Goal: Communication & Community: Answer question/provide support

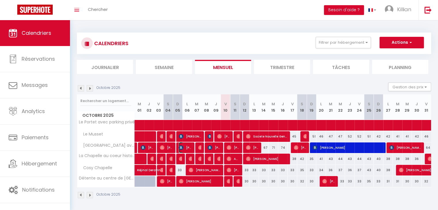
click at [186, 148] on span "[PERSON_NAME]" at bounding box center [185, 147] width 13 height 11
select select "OK"
select select "0"
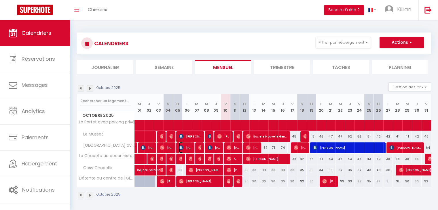
select select "1"
select select
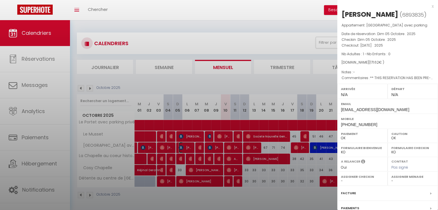
select select "51532"
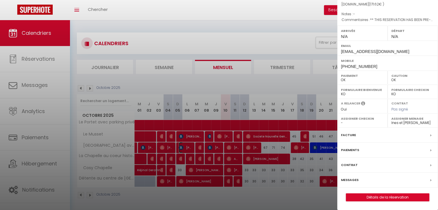
scroll to position [59, 0]
click at [363, 188] on div "Messages" at bounding box center [387, 180] width 101 height 15
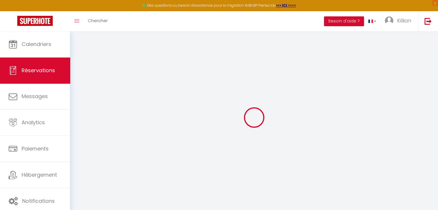
scroll to position [31, 0]
select select
checkbox input "false"
select select
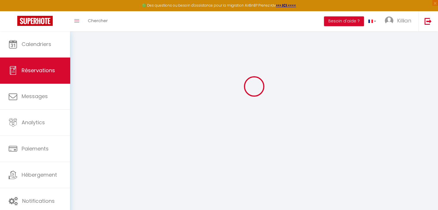
select select
checkbox input "false"
type textarea "** THIS RESERVATION HAS BEEN PRE-PAID ** BOOKING NOTE : Payment charge is EUR 2…"
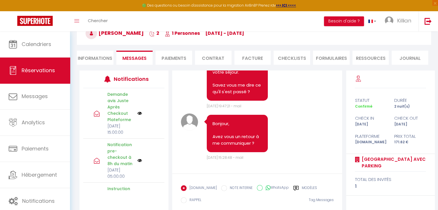
scroll to position [0, 0]
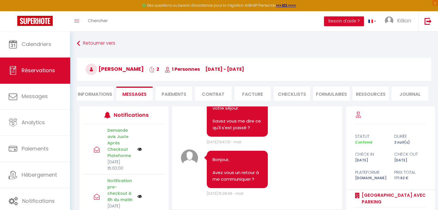
click at [371, 95] on li "Ressources" at bounding box center [371, 94] width 37 height 14
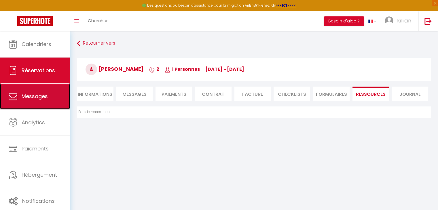
click at [37, 93] on span "Messages" at bounding box center [35, 96] width 26 height 7
select select "message"
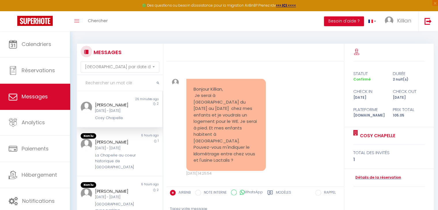
scroll to position [784, 0]
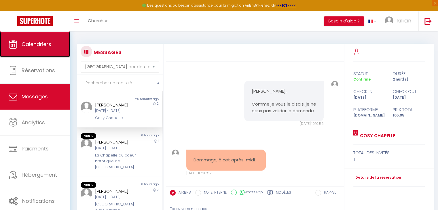
click at [51, 53] on link "Calendriers" at bounding box center [35, 44] width 70 height 26
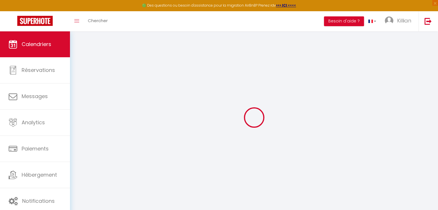
select select
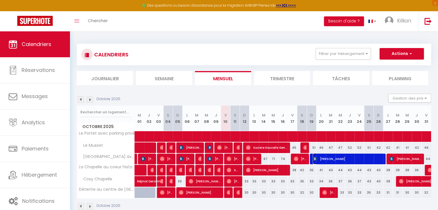
click at [317, 159] on img at bounding box center [315, 159] width 5 height 5
select select "OK"
select select "KO"
select select "0"
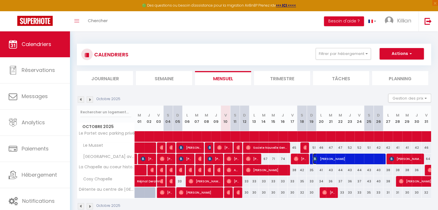
select select "1"
select select
select select "51532"
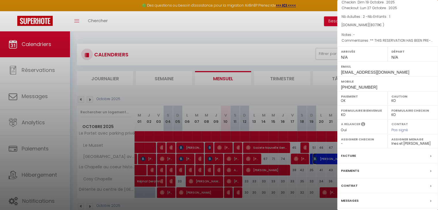
scroll to position [67, 0]
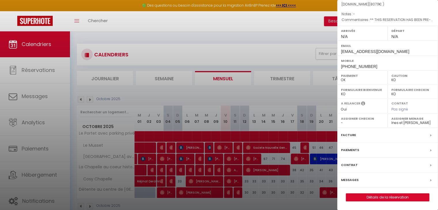
click at [377, 179] on div "Messages" at bounding box center [387, 180] width 101 height 15
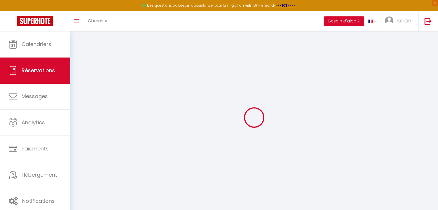
select select
checkbox input "false"
type textarea "** THIS RESERVATION HAS BEEN PRE-PAID ** BOOKING NOTE : Payment charge is EUR 1…"
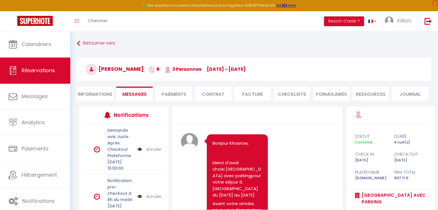
scroll to position [605, 0]
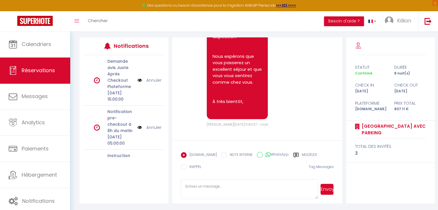
click at [235, 185] on textarea at bounding box center [250, 189] width 138 height 20
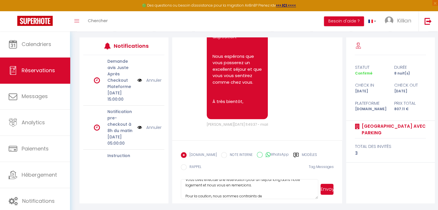
click at [186, 195] on textarea "Bonjour, Vous avez effectué une réservation pour un séjour long dans notre loge…" at bounding box center [250, 189] width 138 height 20
click at [298, 196] on textarea "Bonjour, Vous avez effectué une réservation pour un séjour long dans notre loge…" at bounding box center [250, 189] width 138 height 20
type textarea "Bonjour, Vous avez effectué une réservation pour un séjour long dans notre loge…"
click at [326, 186] on button "Envoyer" at bounding box center [327, 189] width 13 height 11
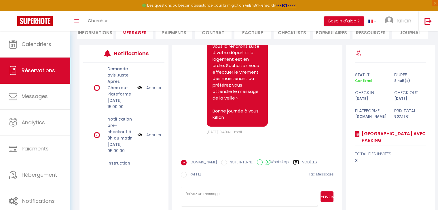
scroll to position [806, 0]
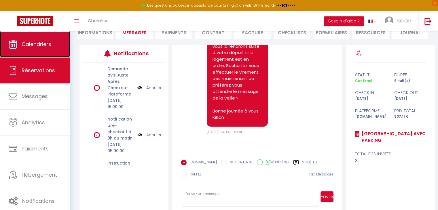
click at [54, 44] on link "Calendriers" at bounding box center [35, 44] width 70 height 26
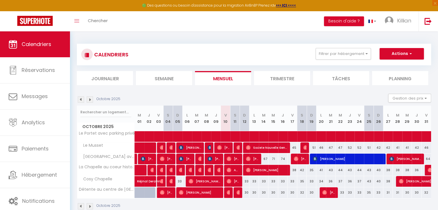
click at [237, 43] on div "CALENDRIERS Filtrer par hébergement Tous Le Portet avec parking privé Le [GEOGR…" at bounding box center [254, 126] width 354 height 177
click at [295, 98] on div "Octobre 2025 Gestion des prix Nb Nuits minimum Règles Disponibilité" at bounding box center [254, 100] width 354 height 12
